Goal: Download file/media

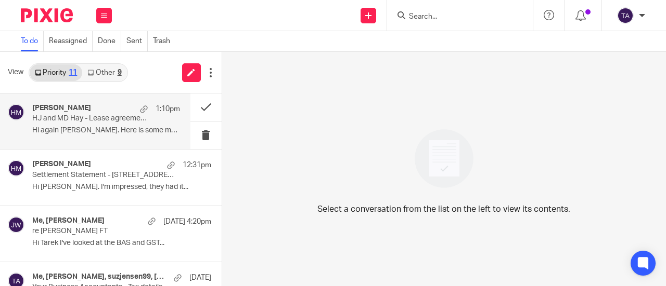
click at [95, 142] on div "Meeryn Hay 1:10pm HJ and MD Hay - Lease agreement - 26 Industry Street, Malaga …" at bounding box center [95, 122] width 190 height 56
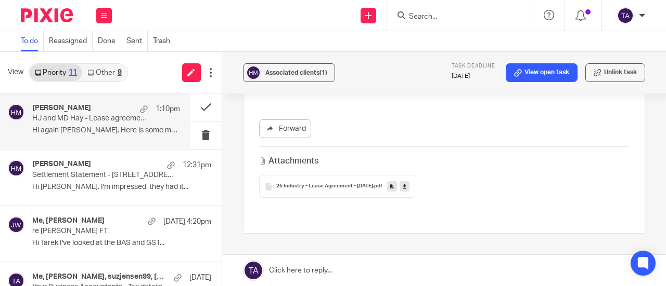
scroll to position [370, 0]
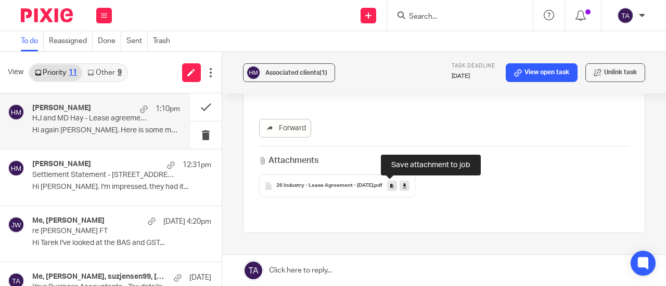
click at [387, 182] on link at bounding box center [392, 186] width 10 height 10
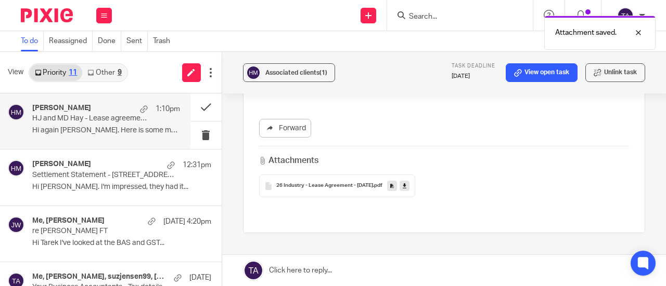
click at [327, 181] on div "26 Industry - Lease Agreement - 30Jan2007 .pdf" at bounding box center [337, 186] width 156 height 23
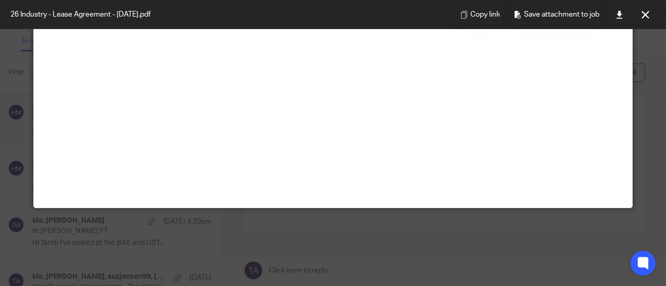
scroll to position [0, 0]
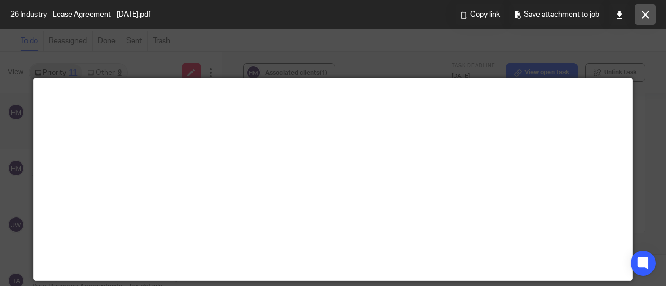
click at [647, 15] on icon at bounding box center [645, 15] width 8 height 8
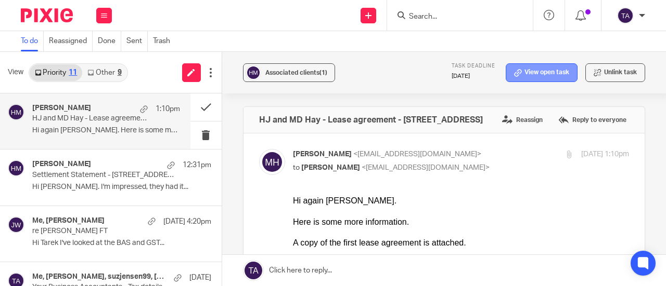
click at [540, 78] on link "View open task" at bounding box center [541, 72] width 72 height 19
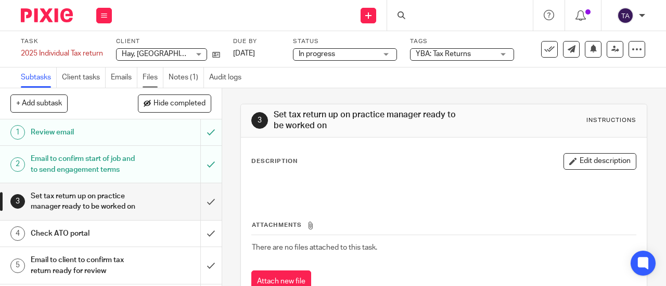
click at [158, 83] on link "Files" at bounding box center [152, 78] width 21 height 20
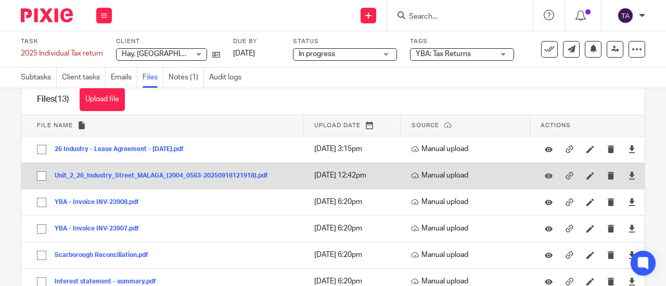
scroll to position [26, 0]
click at [228, 177] on button "Unit_2_26_Industry_Street_MALAGA_(2004_0563-20250918121918).pdf" at bounding box center [165, 175] width 221 height 7
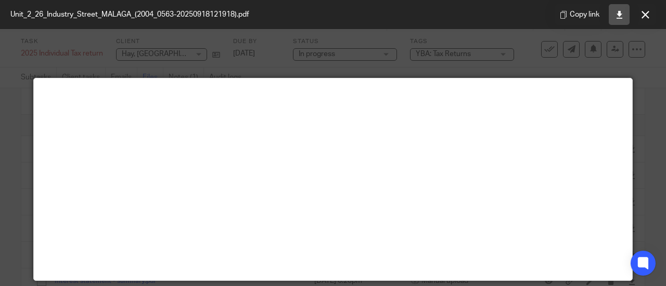
click at [618, 15] on icon at bounding box center [619, 15] width 8 height 8
